Goal: Use online tool/utility: Utilize a website feature to perform a specific function

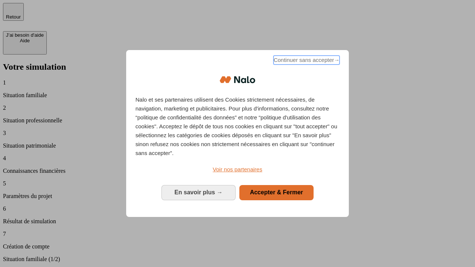
click at [306, 61] on span "Continuer sans accepter →" at bounding box center [307, 60] width 66 height 9
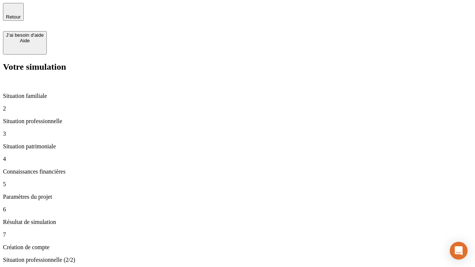
type input "30 000"
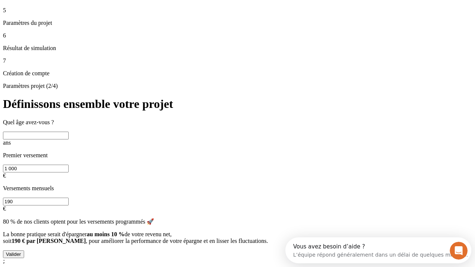
scroll to position [7, 0]
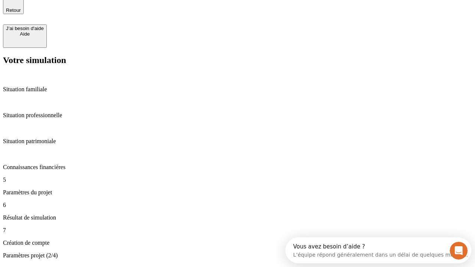
type input "25"
type input "1 000"
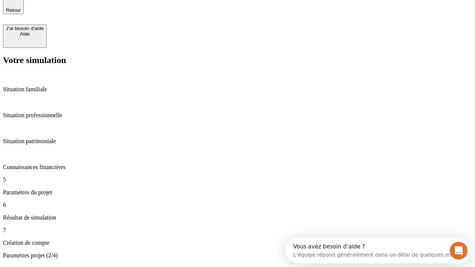
type input "640"
